Goal: Information Seeking & Learning: Learn about a topic

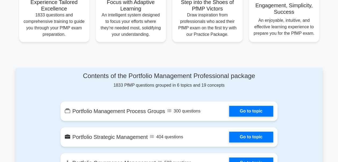
scroll to position [185, 0]
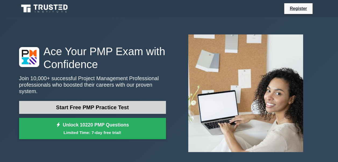
click at [108, 103] on link "Start Free PMP Practice Test" at bounding box center [92, 107] width 147 height 13
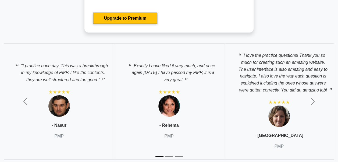
scroll to position [1839, 0]
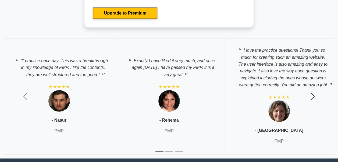
click at [314, 96] on span "button" at bounding box center [312, 96] width 9 height 9
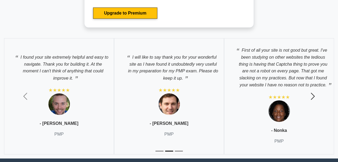
click at [314, 96] on span "button" at bounding box center [312, 96] width 9 height 9
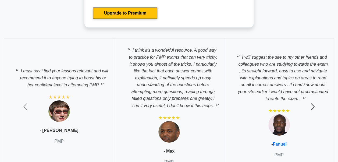
click at [313, 104] on span "button" at bounding box center [312, 106] width 9 height 9
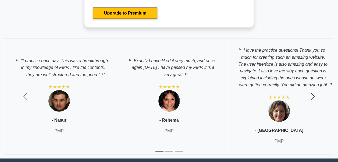
click at [313, 104] on button "Next" at bounding box center [312, 96] width 51 height 124
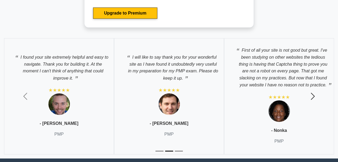
click at [313, 104] on button "Next" at bounding box center [312, 96] width 51 height 124
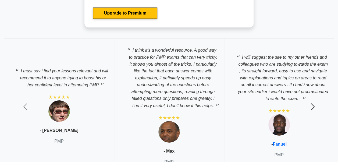
click at [313, 104] on span "button" at bounding box center [312, 106] width 9 height 9
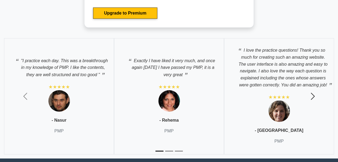
click at [313, 104] on button "Next" at bounding box center [312, 96] width 51 height 124
